Goal: Information Seeking & Learning: Find specific fact

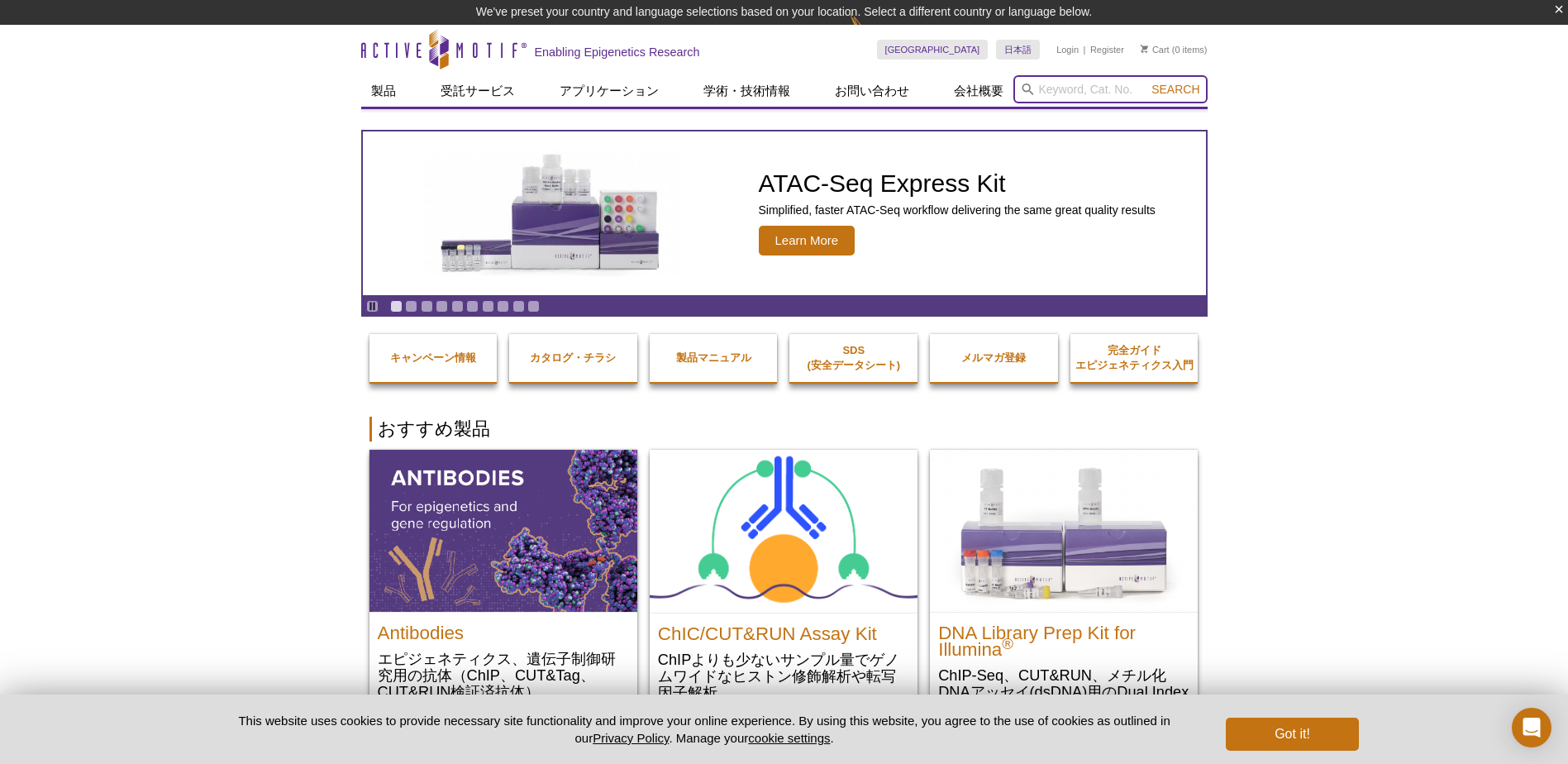
click at [1065, 84] on input "search" at bounding box center [1110, 89] width 194 height 28
type input "39755"
click at [1146, 82] on button "Search" at bounding box center [1174, 90] width 58 height 15
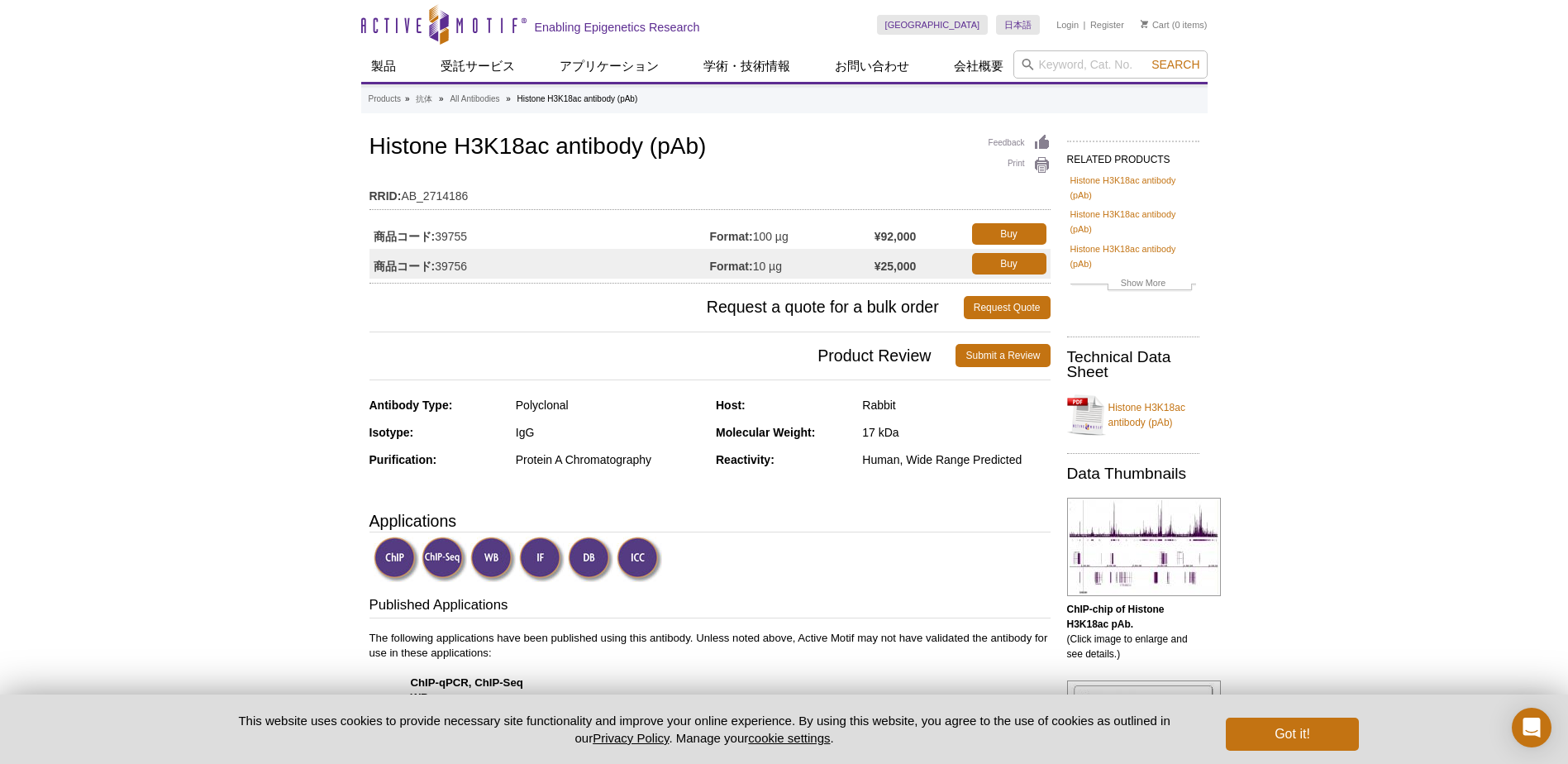
drag, startPoint x: 254, startPoint y: 548, endPoint x: 307, endPoint y: 443, distance: 117.6
